Goal: Task Accomplishment & Management: Manage account settings

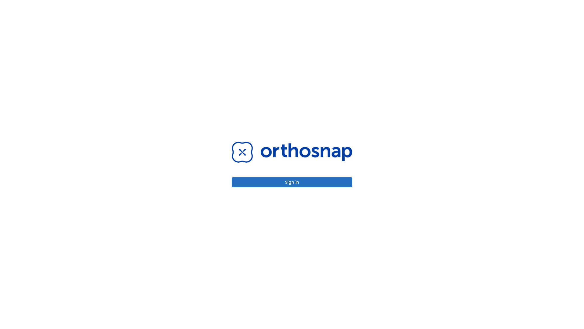
click at [292, 182] on button "Sign in" at bounding box center [292, 182] width 121 height 10
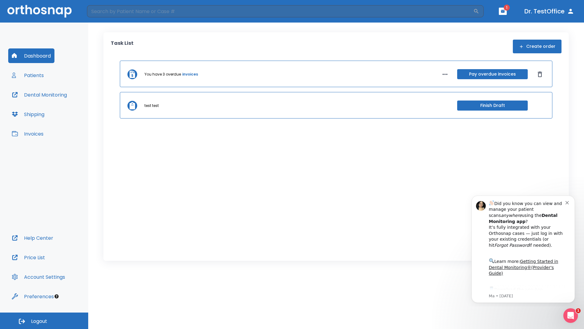
click at [44, 320] on span "Logout" at bounding box center [39, 321] width 16 height 7
